Goal: Information Seeking & Learning: Learn about a topic

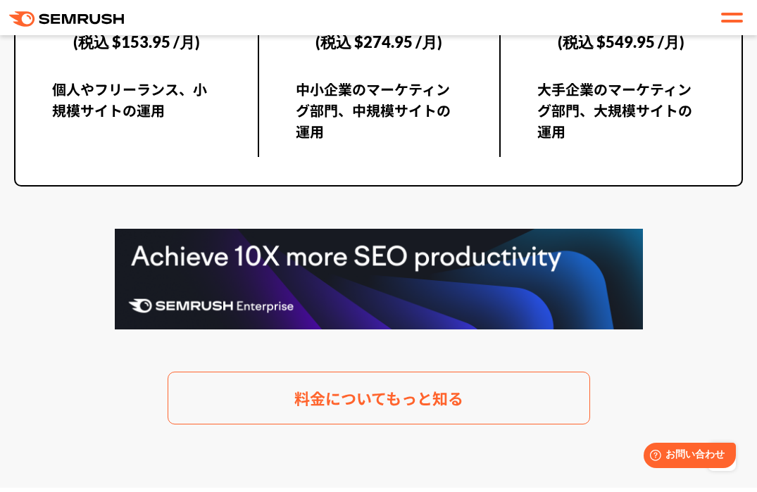
scroll to position [2809, 0]
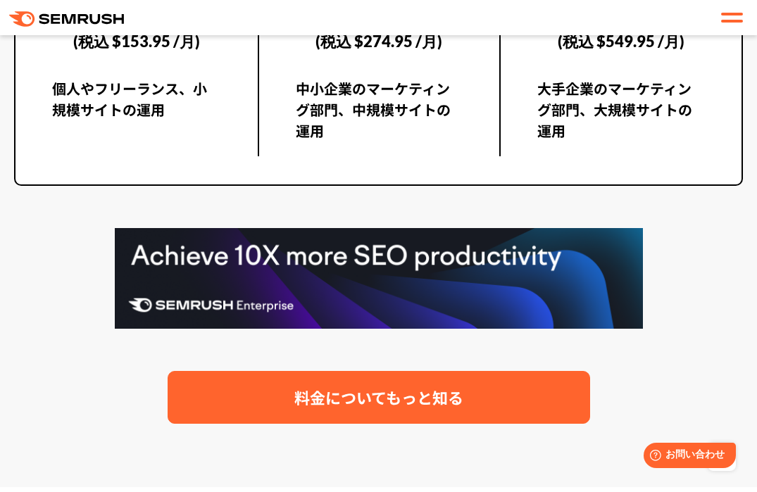
click at [346, 389] on span "料金についてもっと知る" at bounding box center [378, 397] width 169 height 25
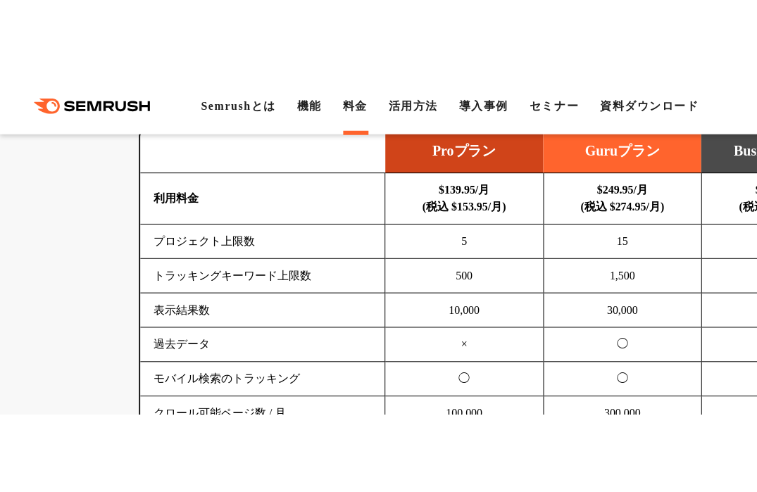
scroll to position [1091, 0]
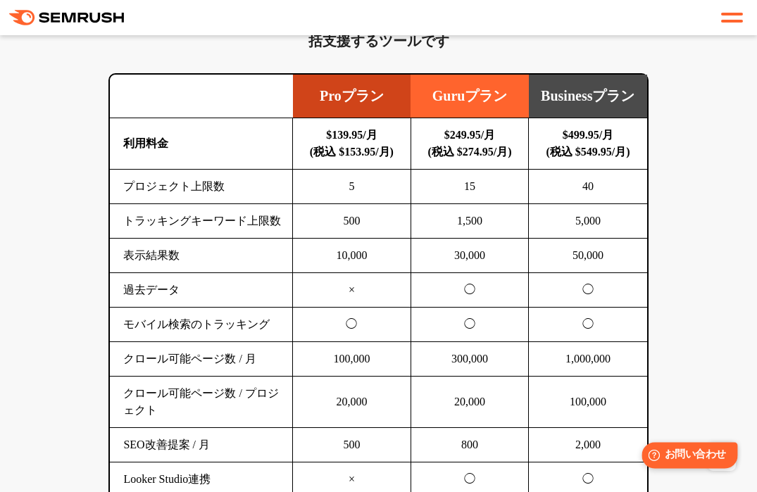
click at [696, 457] on span "お問い合わせ" at bounding box center [695, 455] width 61 height 13
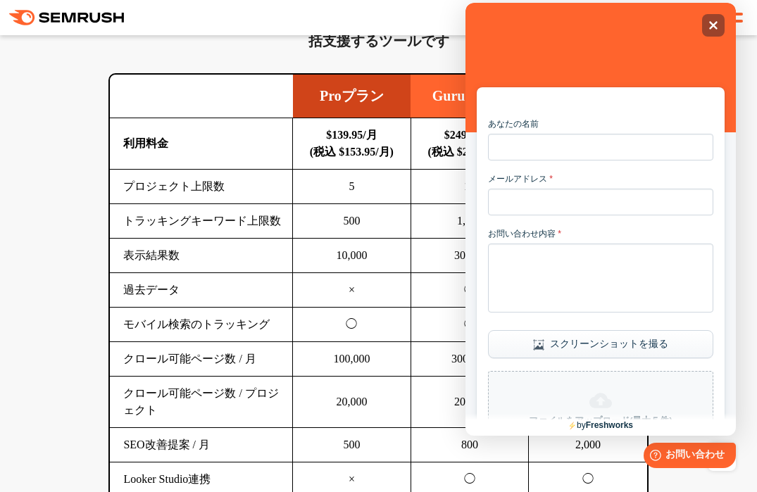
scroll to position [185, 0]
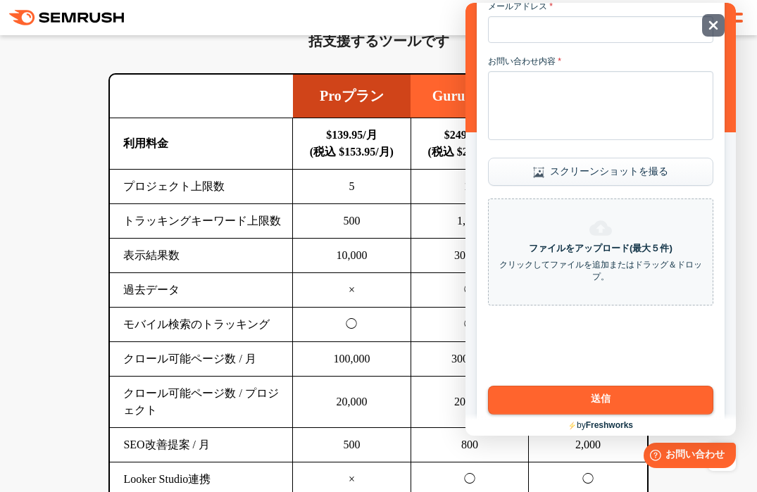
click at [706, 17] on div "Close" at bounding box center [713, 25] width 23 height 23
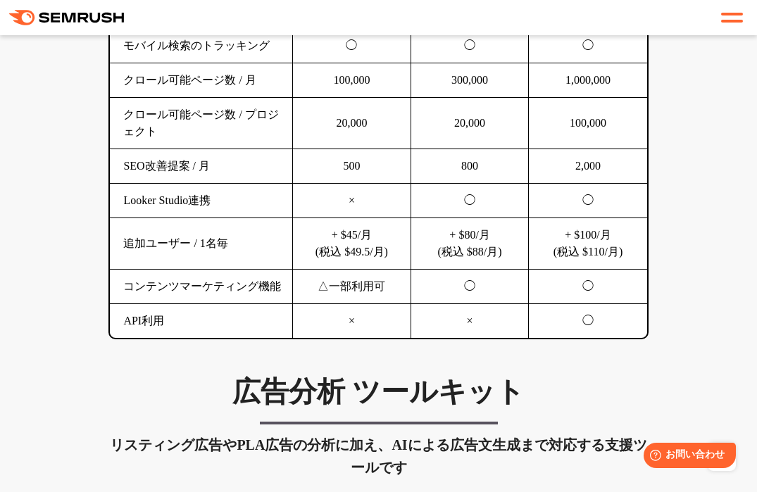
scroll to position [1370, 0]
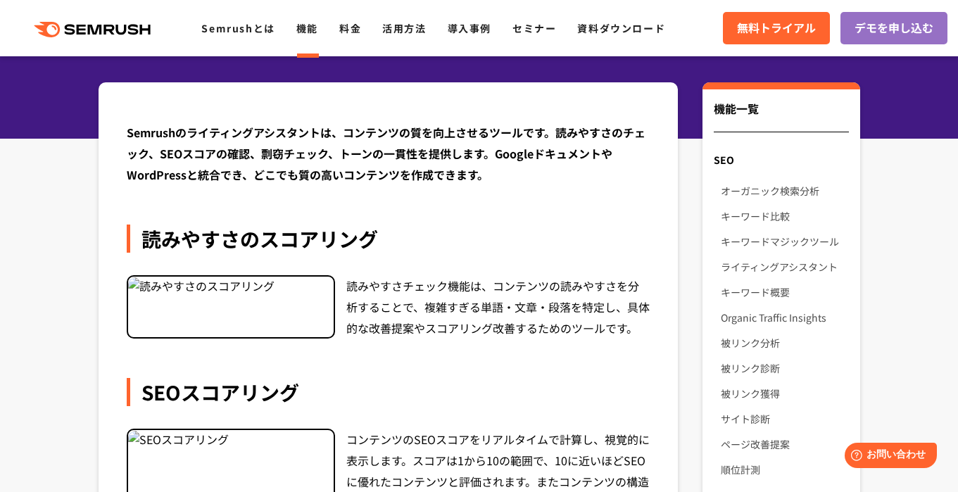
scroll to position [124, 0]
